Goal: Task Accomplishment & Management: Use online tool/utility

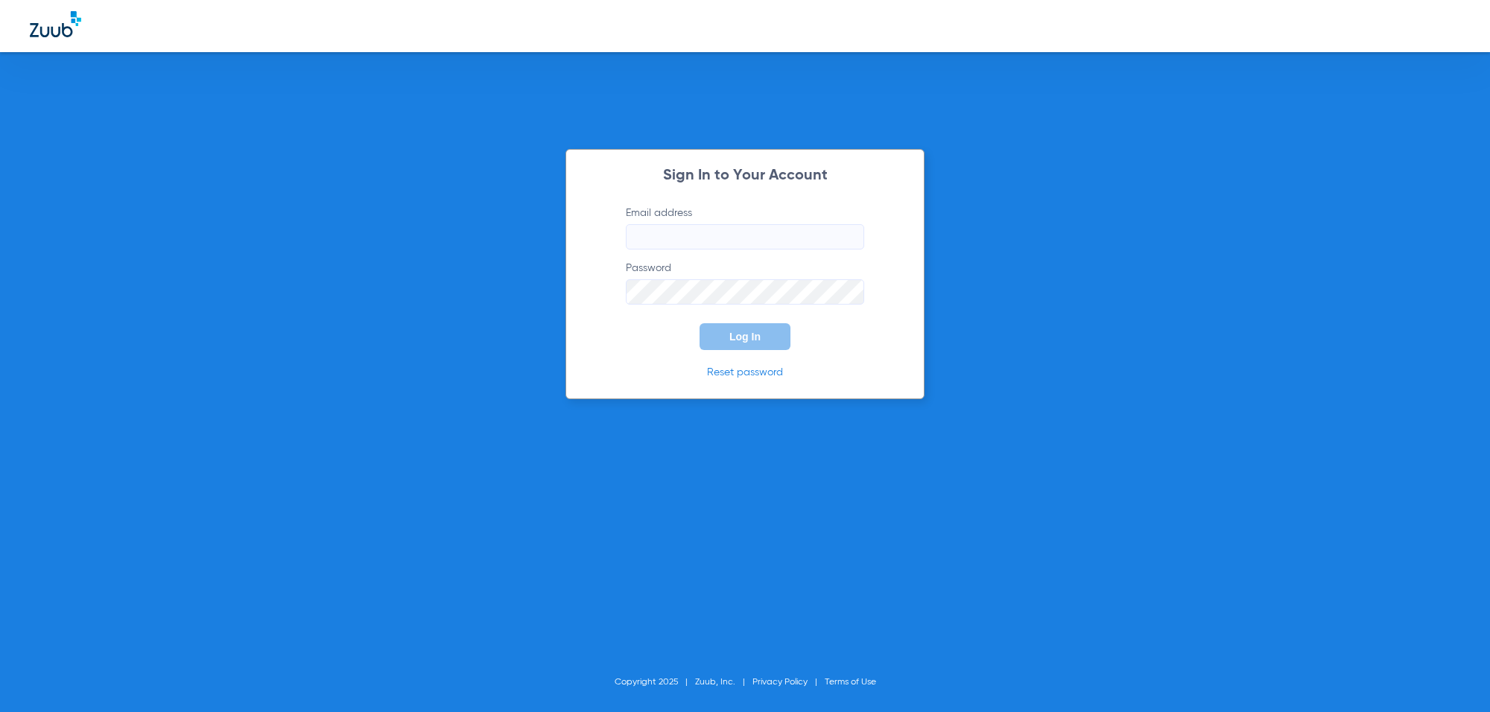
click at [747, 232] on input "Email address" at bounding box center [745, 236] width 238 height 25
paste input "[EMAIL_ADDRESS][DOMAIN_NAME]"
type input "[EMAIL_ADDRESS][DOMAIN_NAME]"
click at [739, 333] on span "Log In" at bounding box center [744, 337] width 31 height 12
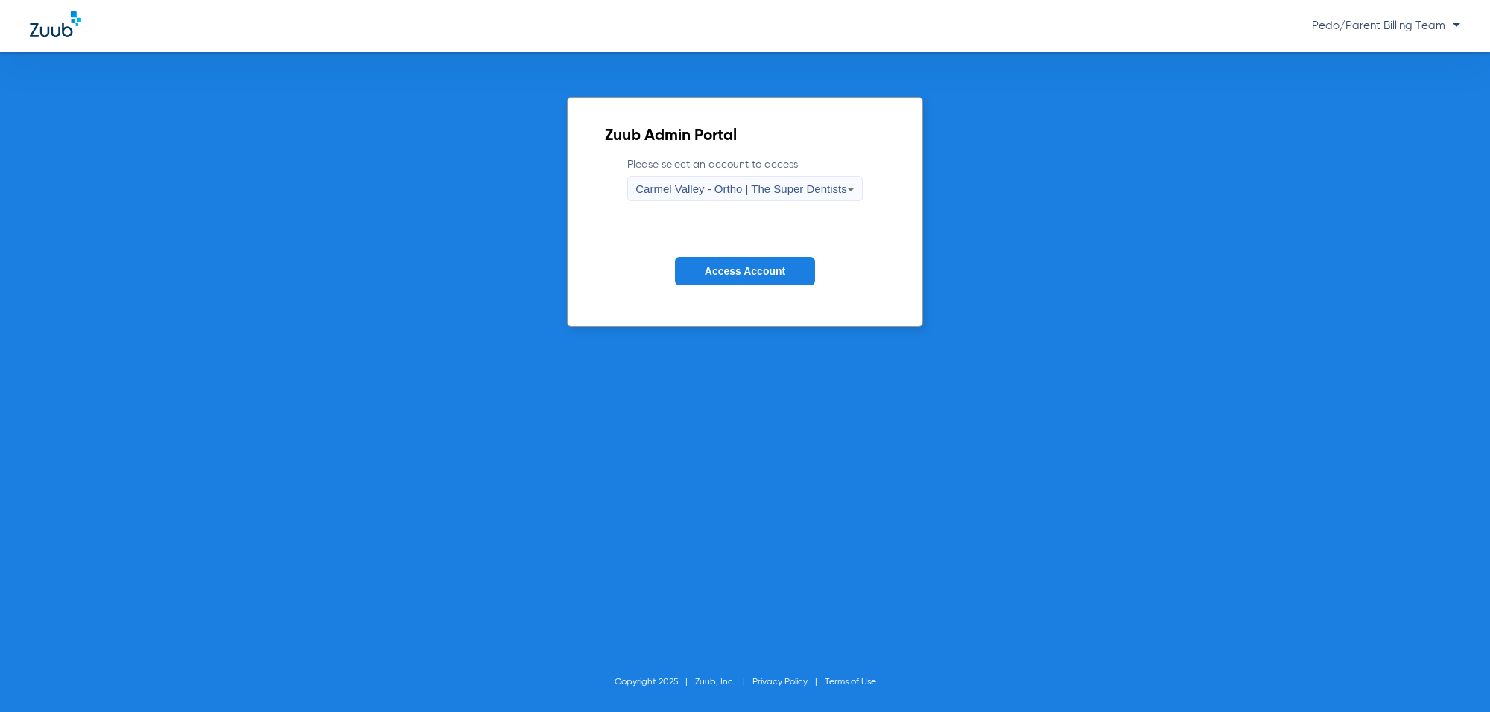
click at [810, 187] on span "Carmel Valley - Ortho | The Super Dentists" at bounding box center [741, 189] width 211 height 13
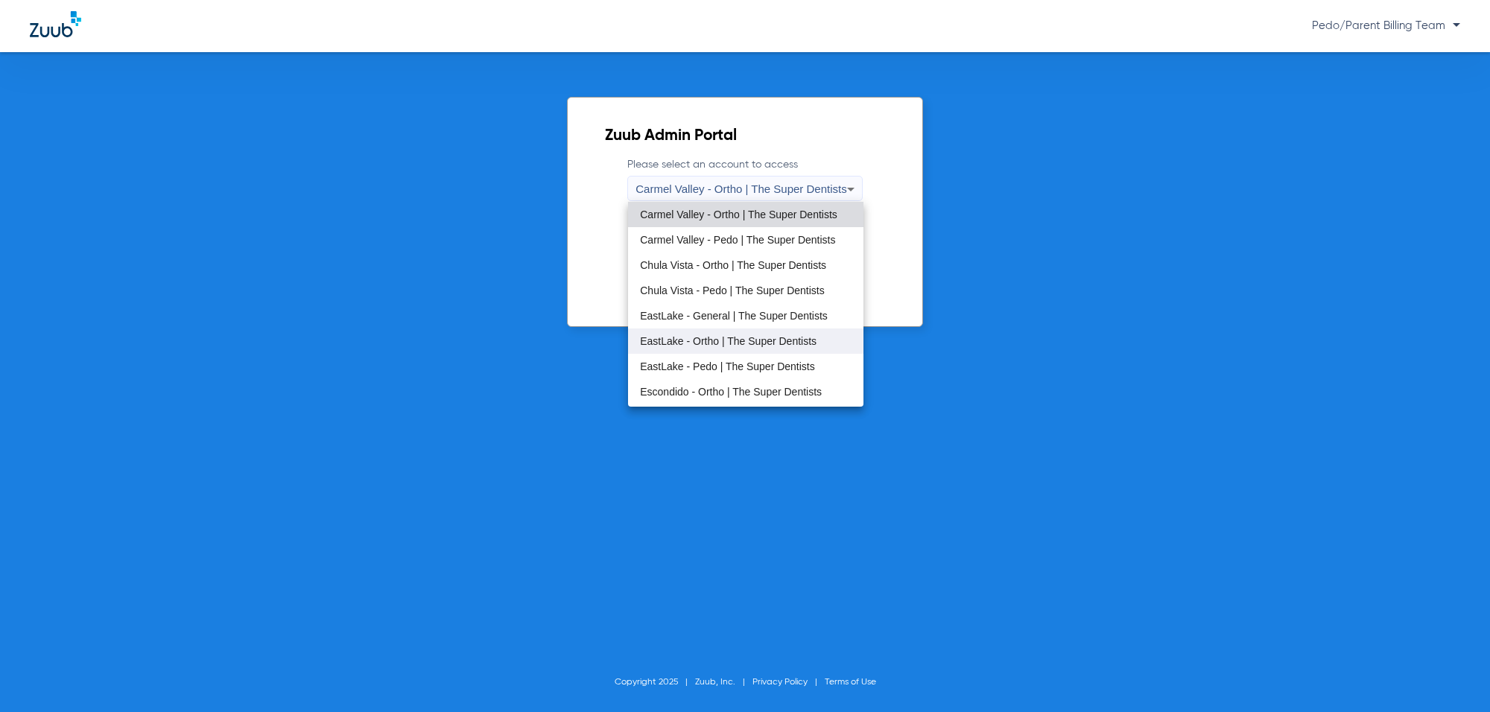
click at [744, 349] on mat-option "EastLake - Ortho | The Super Dentists" at bounding box center [745, 341] width 235 height 25
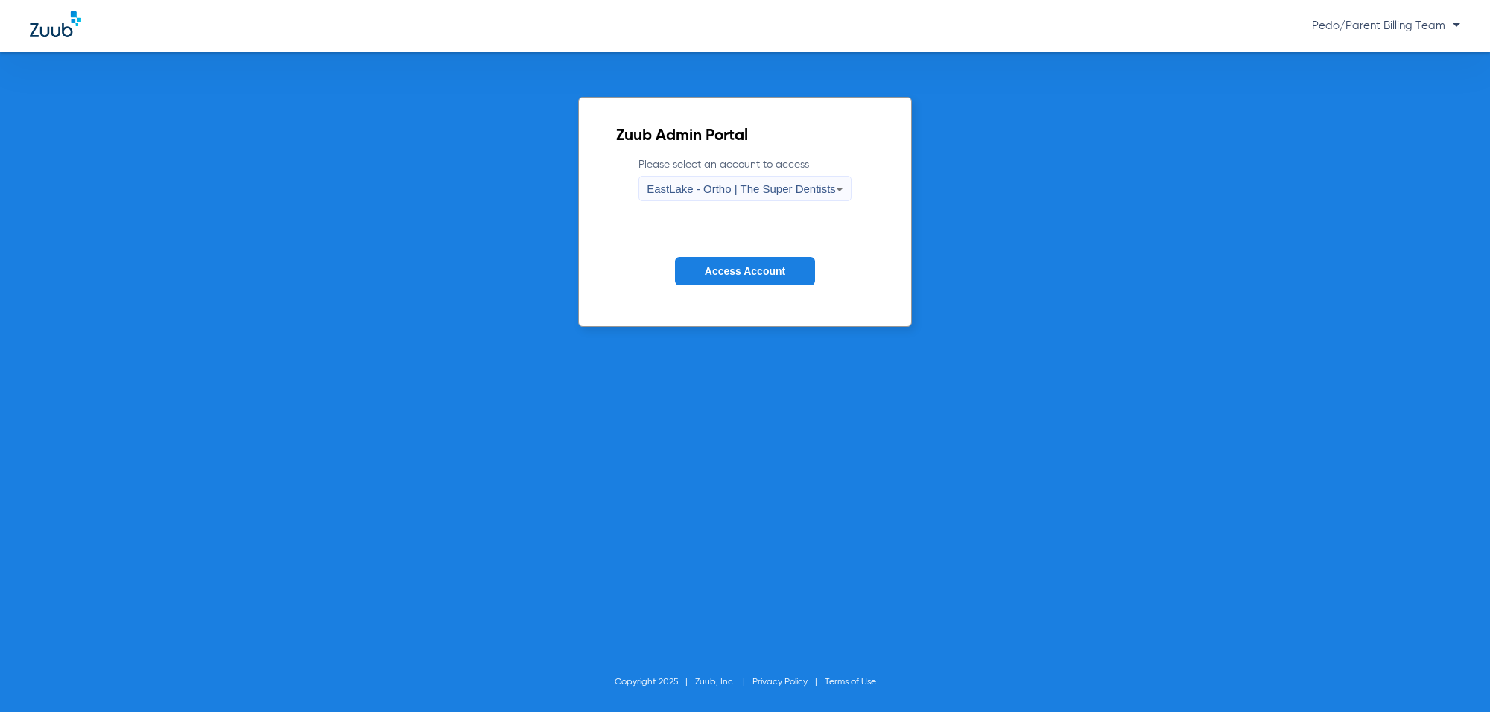
click at [746, 276] on span "Access Account" at bounding box center [745, 271] width 80 height 12
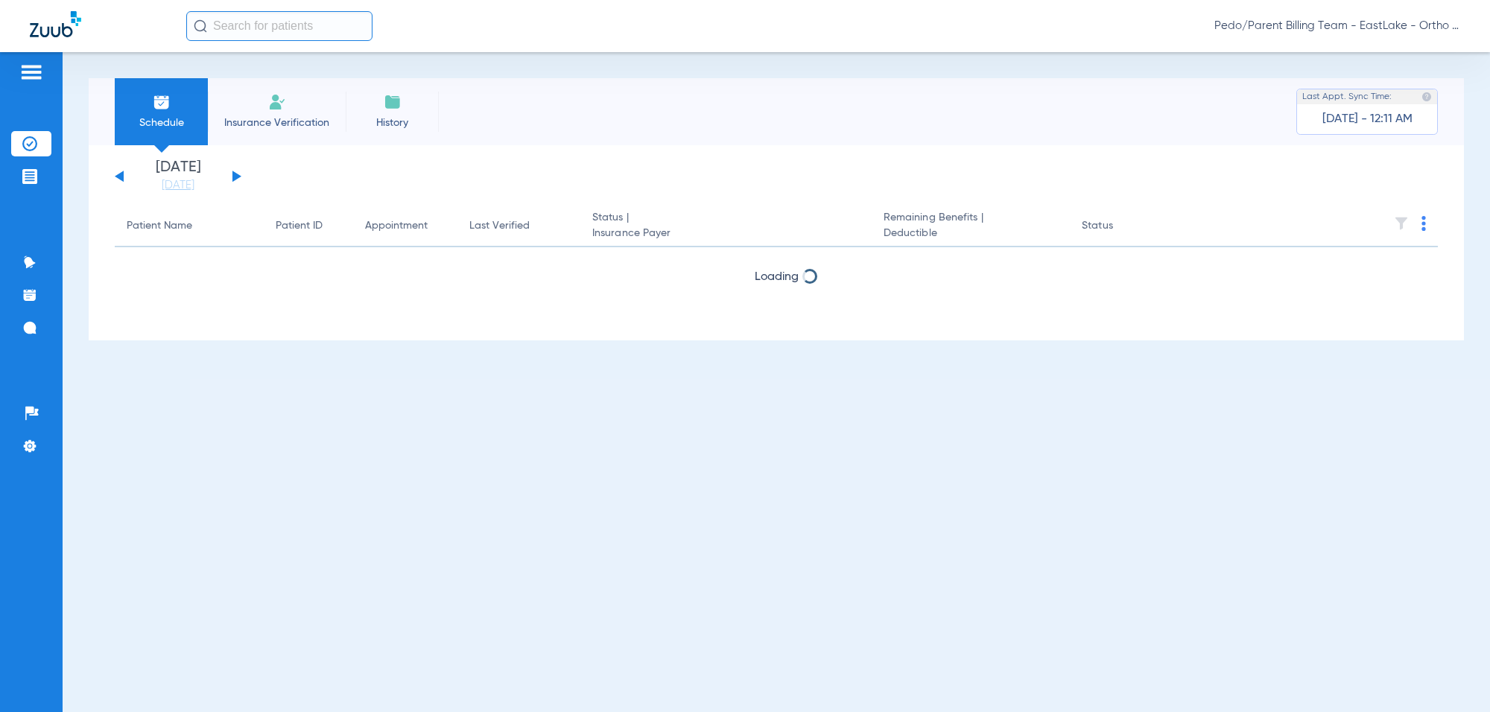
click at [246, 30] on input "text" at bounding box center [279, 26] width 186 height 30
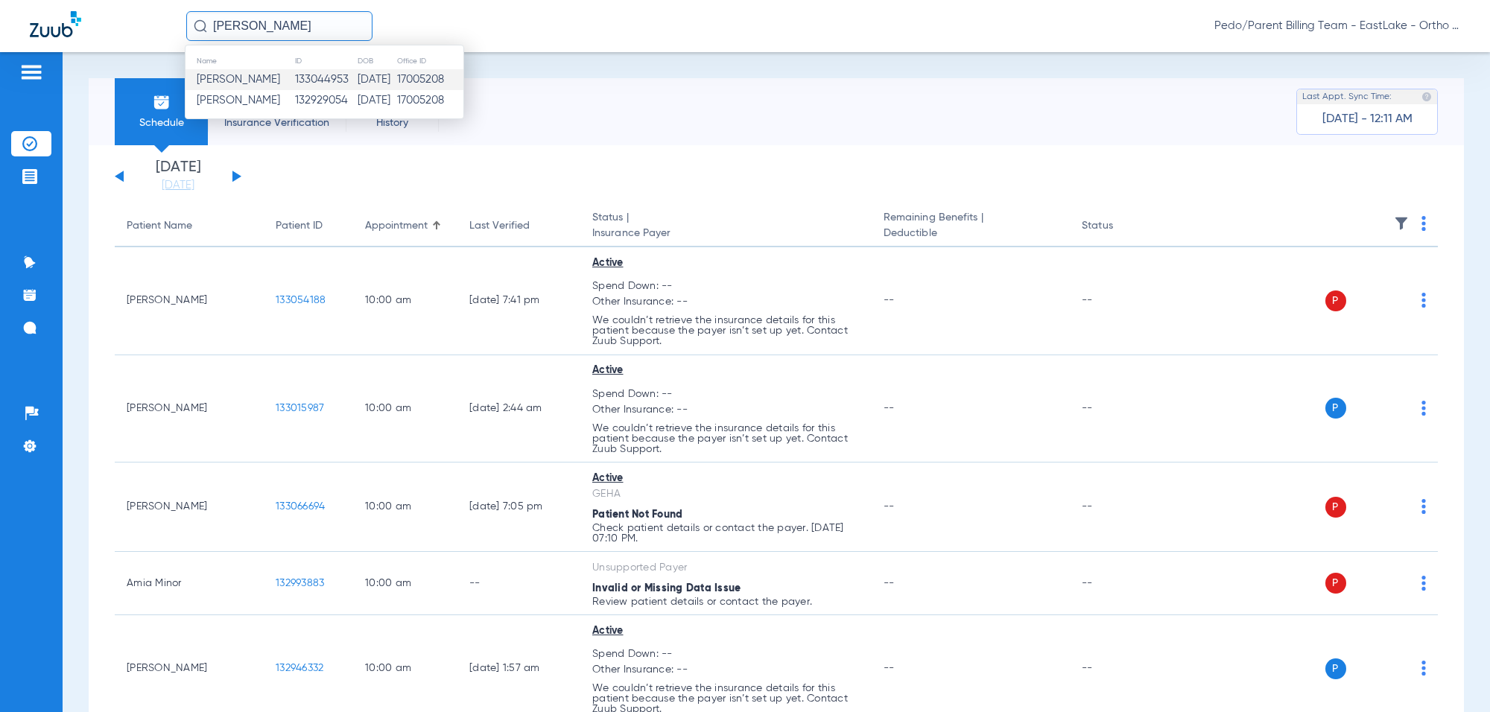
type input "[PERSON_NAME]"
click at [357, 72] on td "[DATE]" at bounding box center [376, 79] width 39 height 21
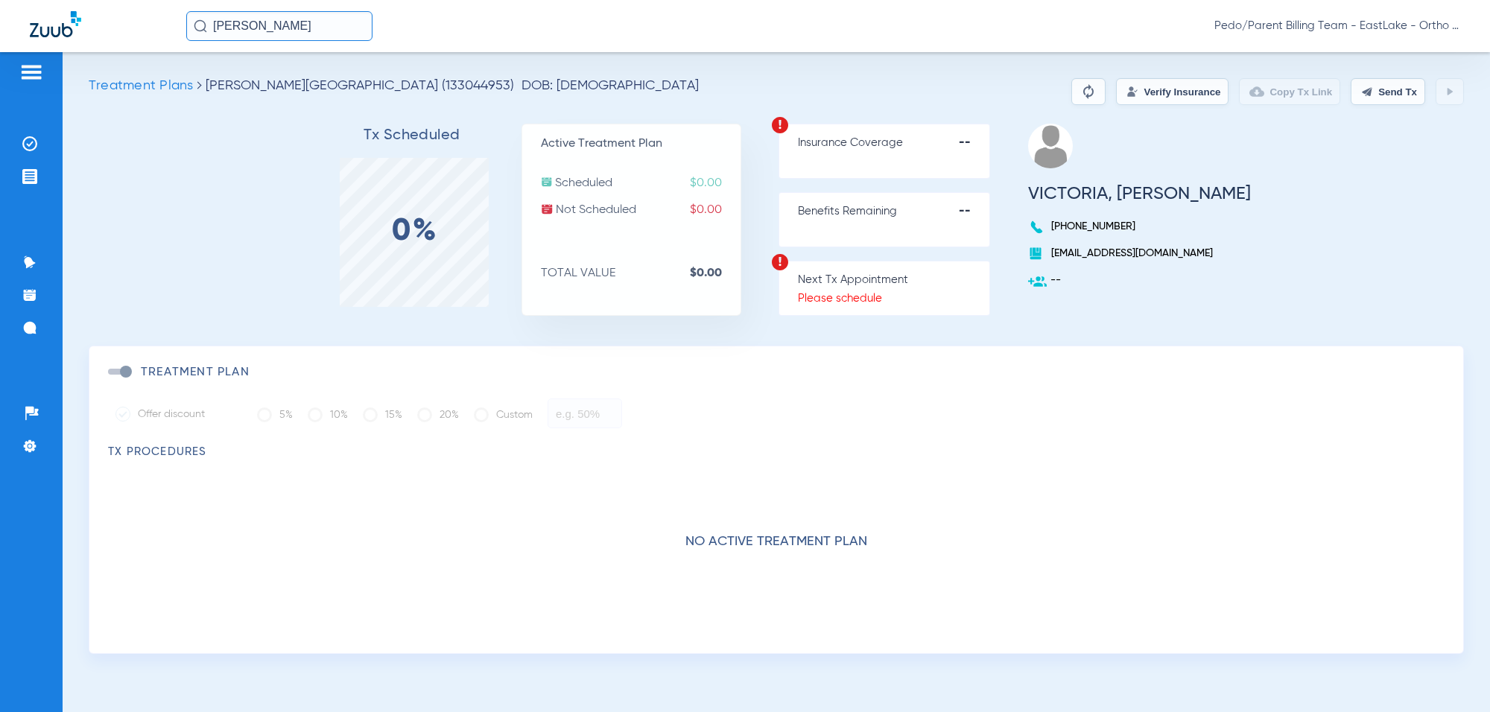
click at [356, 31] on input "[PERSON_NAME]" at bounding box center [279, 26] width 186 height 30
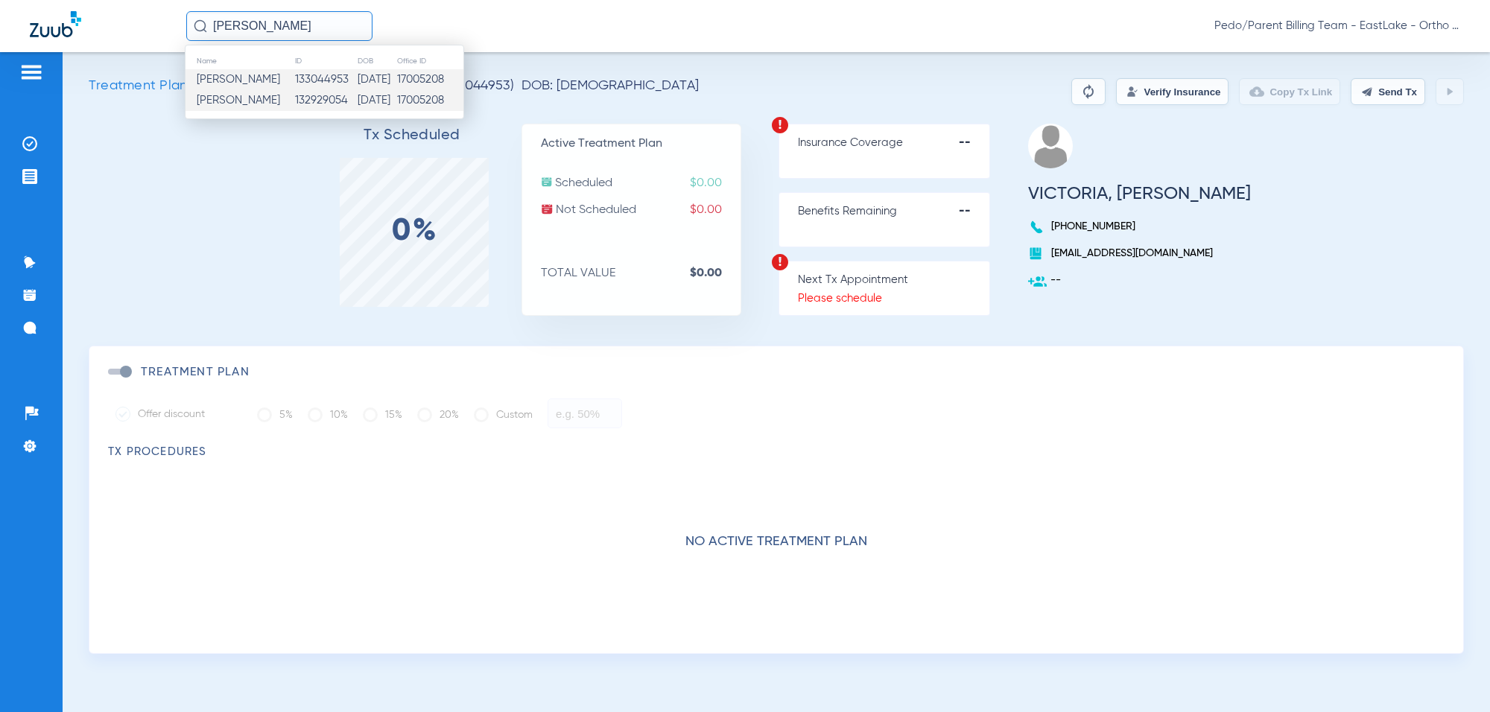
click at [362, 102] on td "[DATE]" at bounding box center [376, 100] width 39 height 21
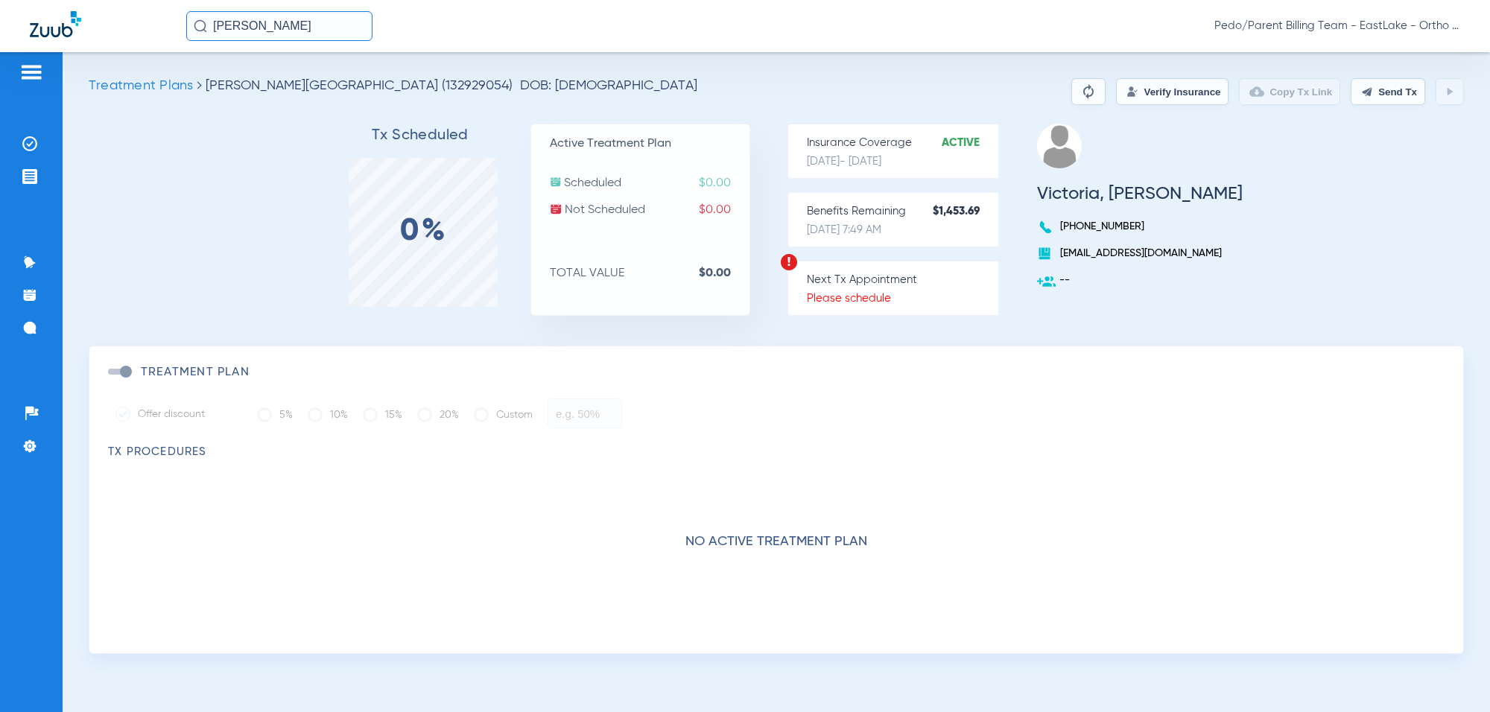
click at [1147, 95] on button "Verify Insurance" at bounding box center [1172, 91] width 113 height 27
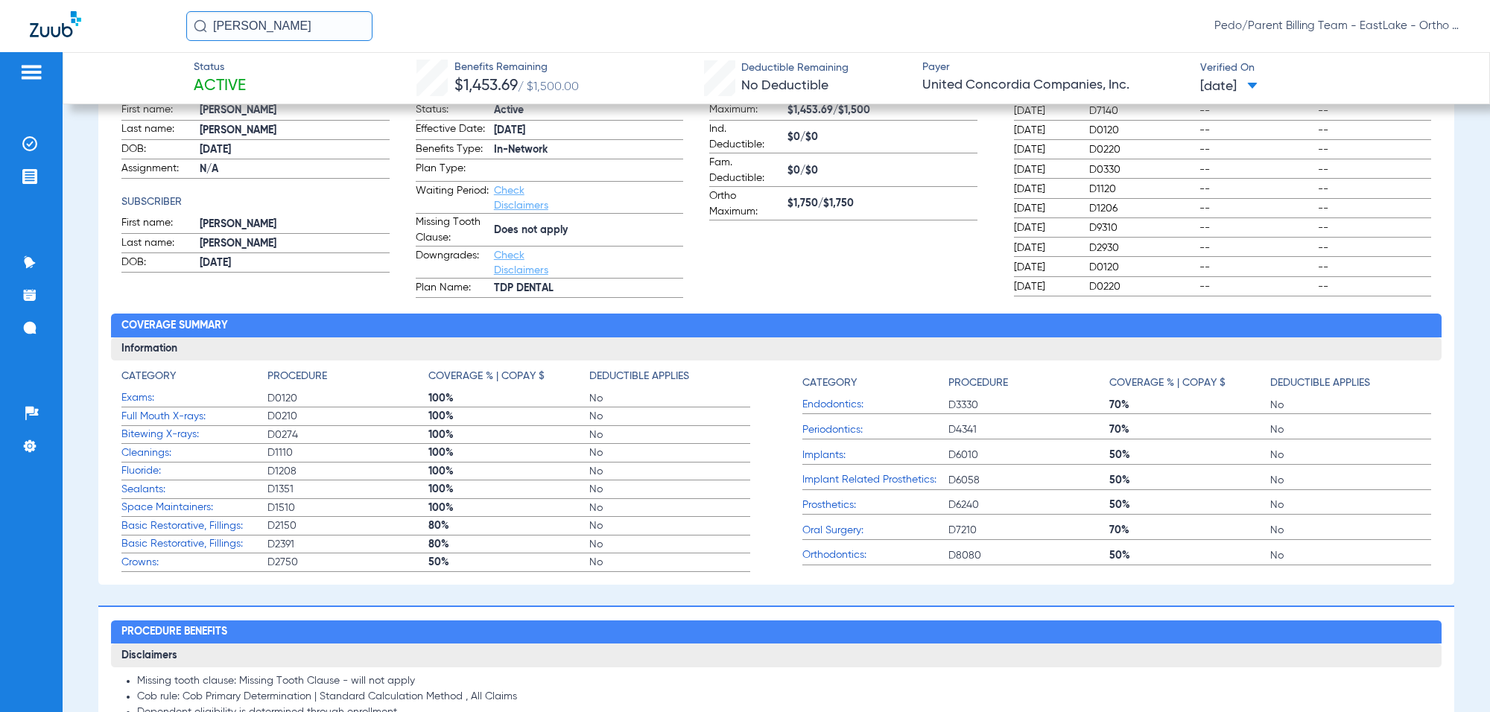
scroll to position [186, 0]
